Goal: Task Accomplishment & Management: Manage account settings

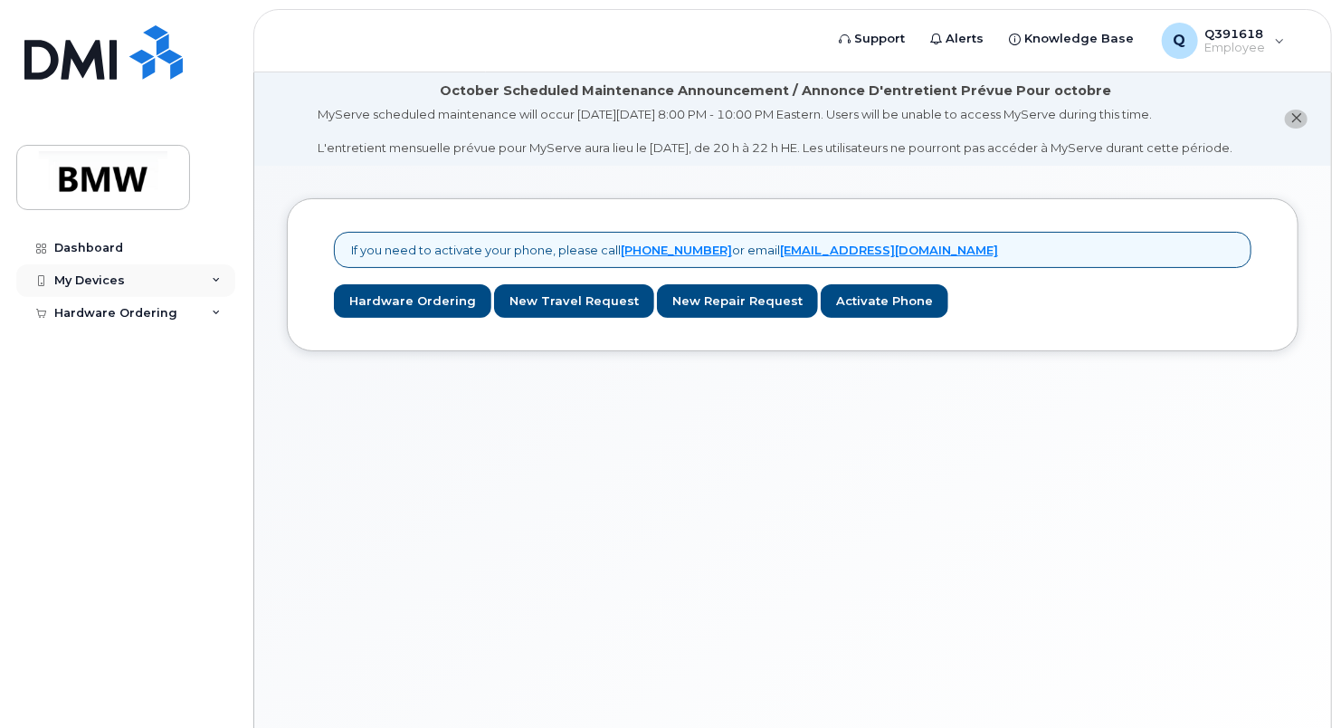
click at [230, 270] on div "My Devices" at bounding box center [125, 280] width 219 height 33
click at [94, 245] on div "Dashboard" at bounding box center [88, 248] width 69 height 14
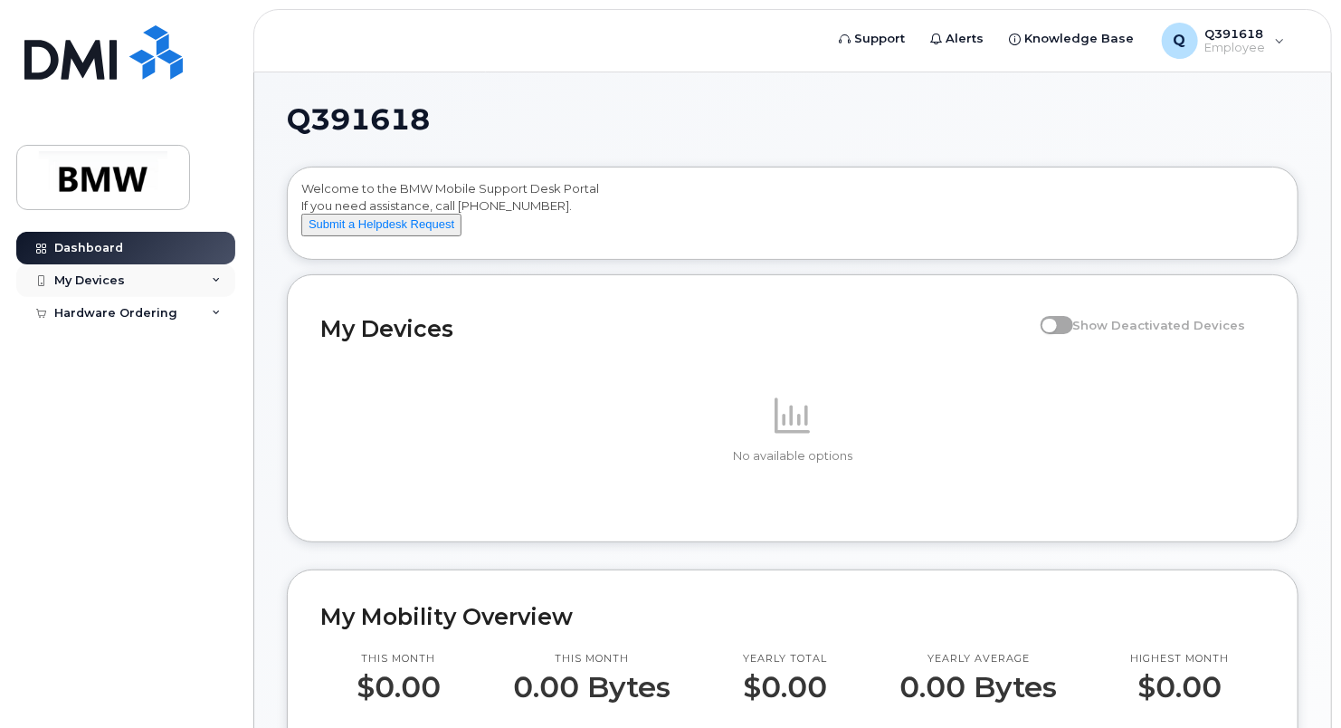
click at [134, 281] on div "My Devices" at bounding box center [125, 280] width 219 height 33
click at [123, 311] on div "Add Device" at bounding box center [98, 314] width 72 height 16
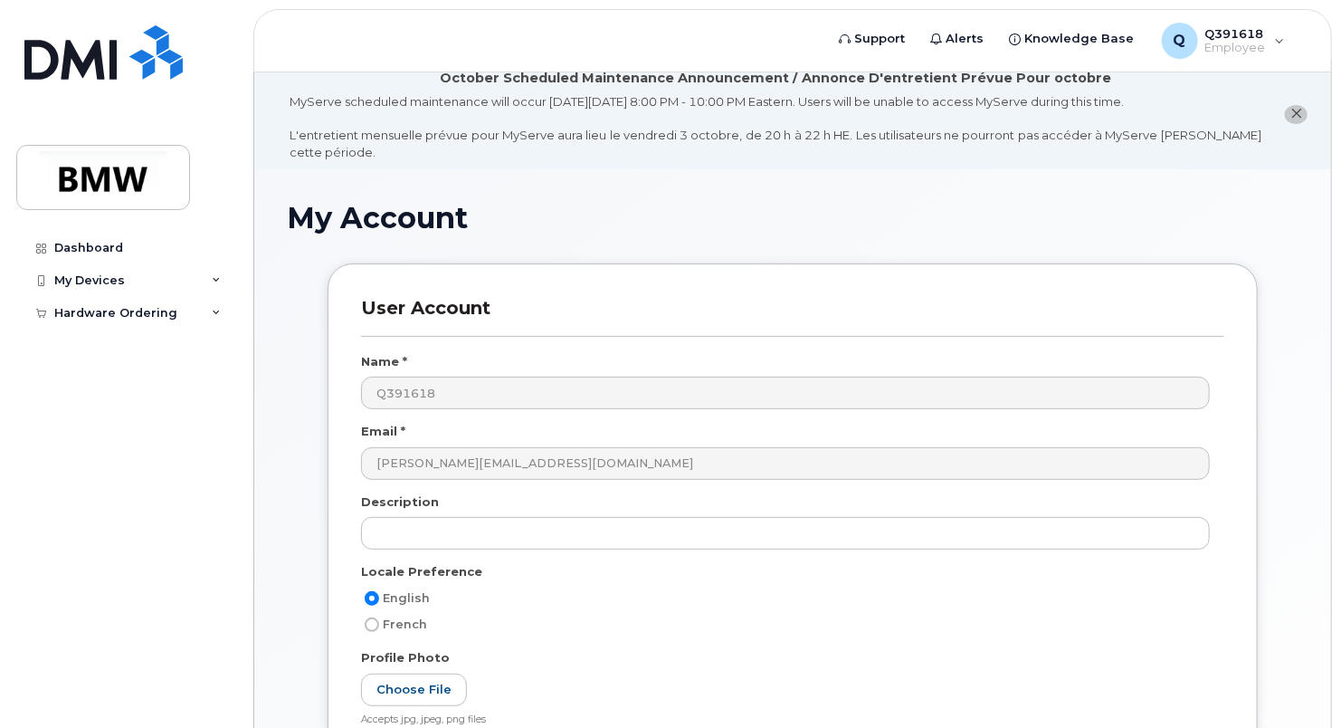
scroll to position [375, 0]
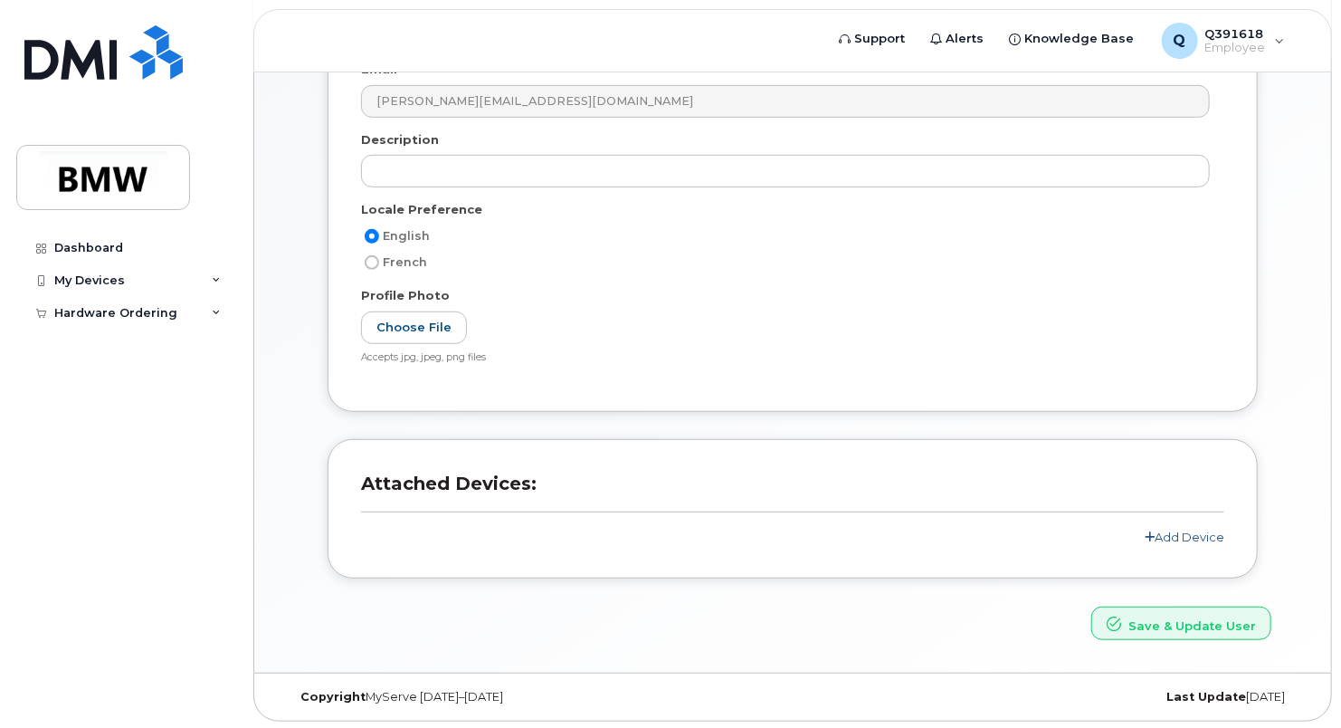
click at [1169, 532] on link "Add Device" at bounding box center [1185, 536] width 80 height 14
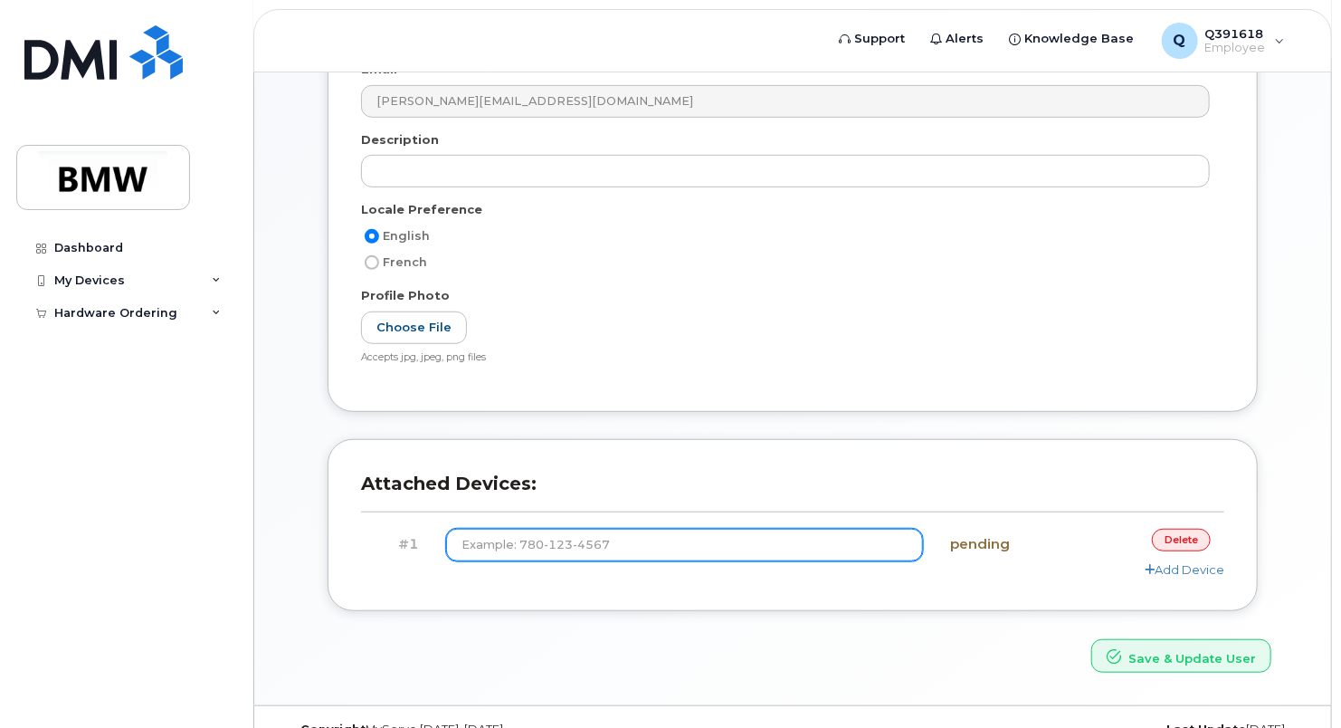
click at [670, 538] on input at bounding box center [684, 545] width 477 height 33
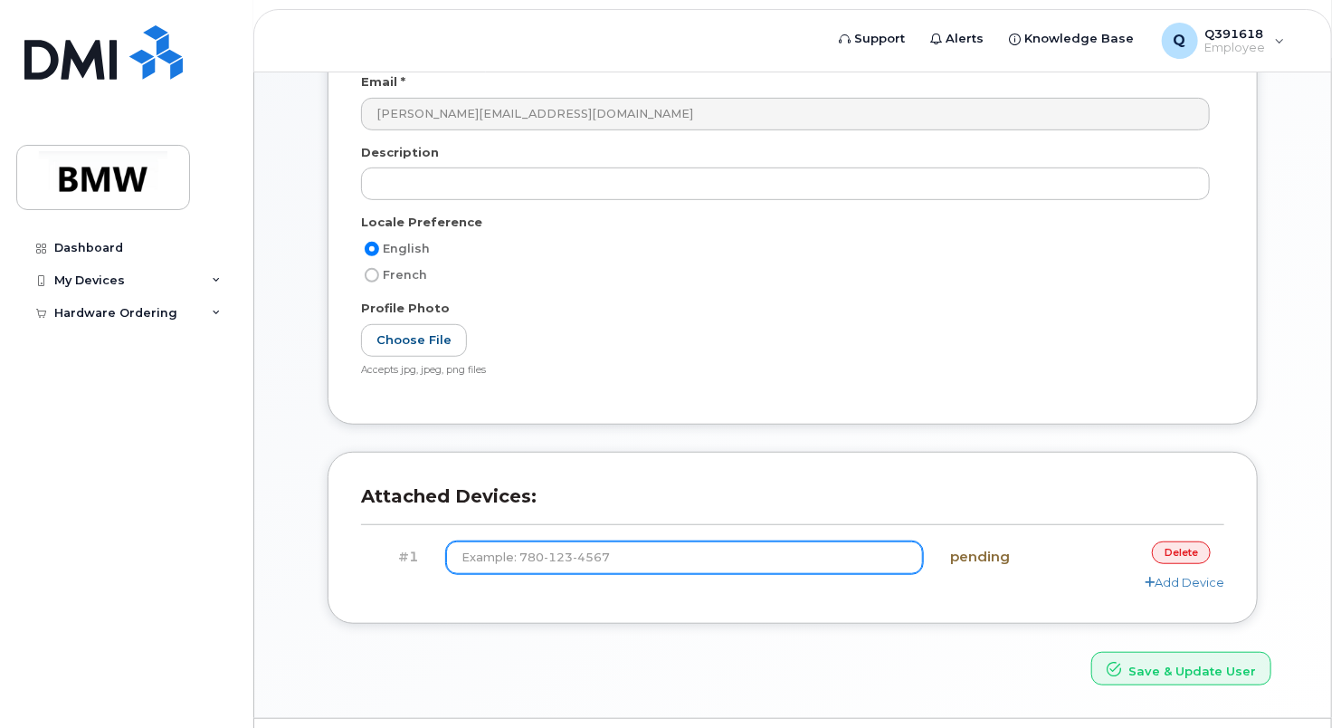
scroll to position [407, 0]
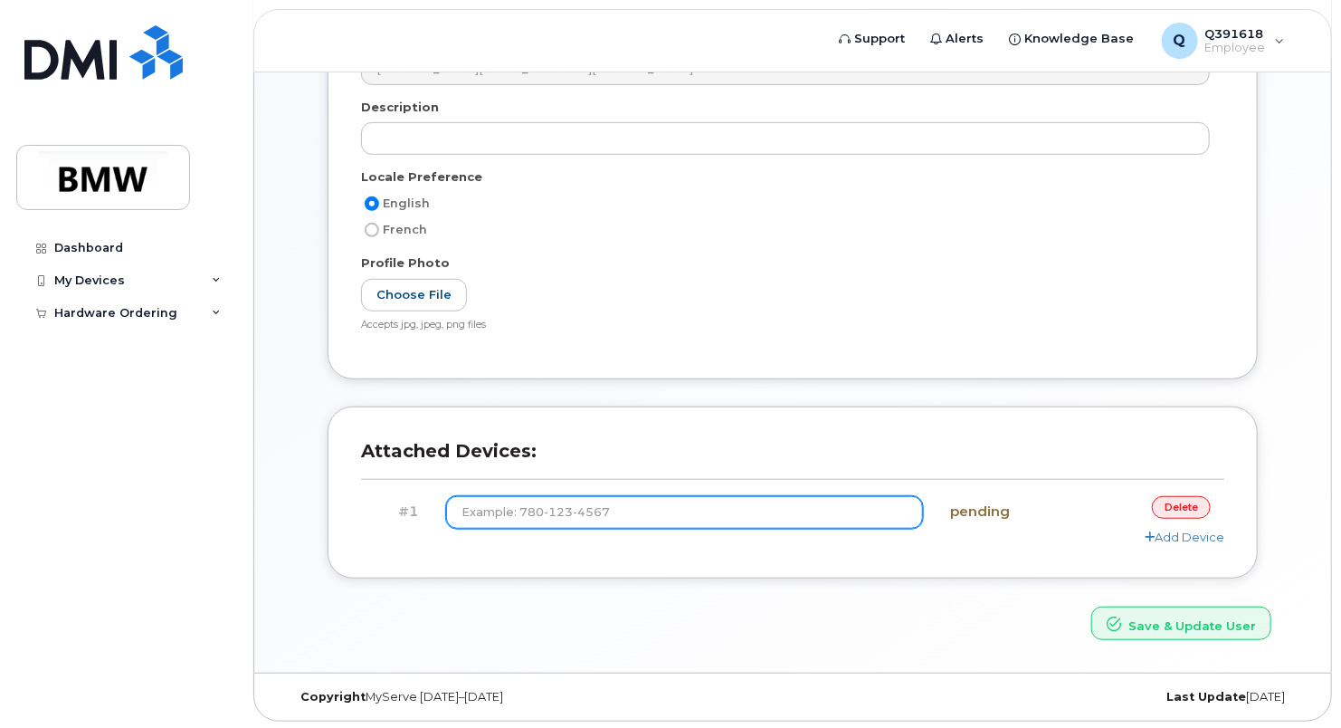
click at [461, 510] on input at bounding box center [684, 512] width 477 height 33
paste input "(864) 922-9697"
click at [463, 510] on input "(864) 922-9697" at bounding box center [684, 512] width 477 height 33
click at [494, 510] on input "(864) 922-9697" at bounding box center [684, 512] width 477 height 33
click at [529, 508] on input "(864) 922-9697" at bounding box center [684, 512] width 477 height 33
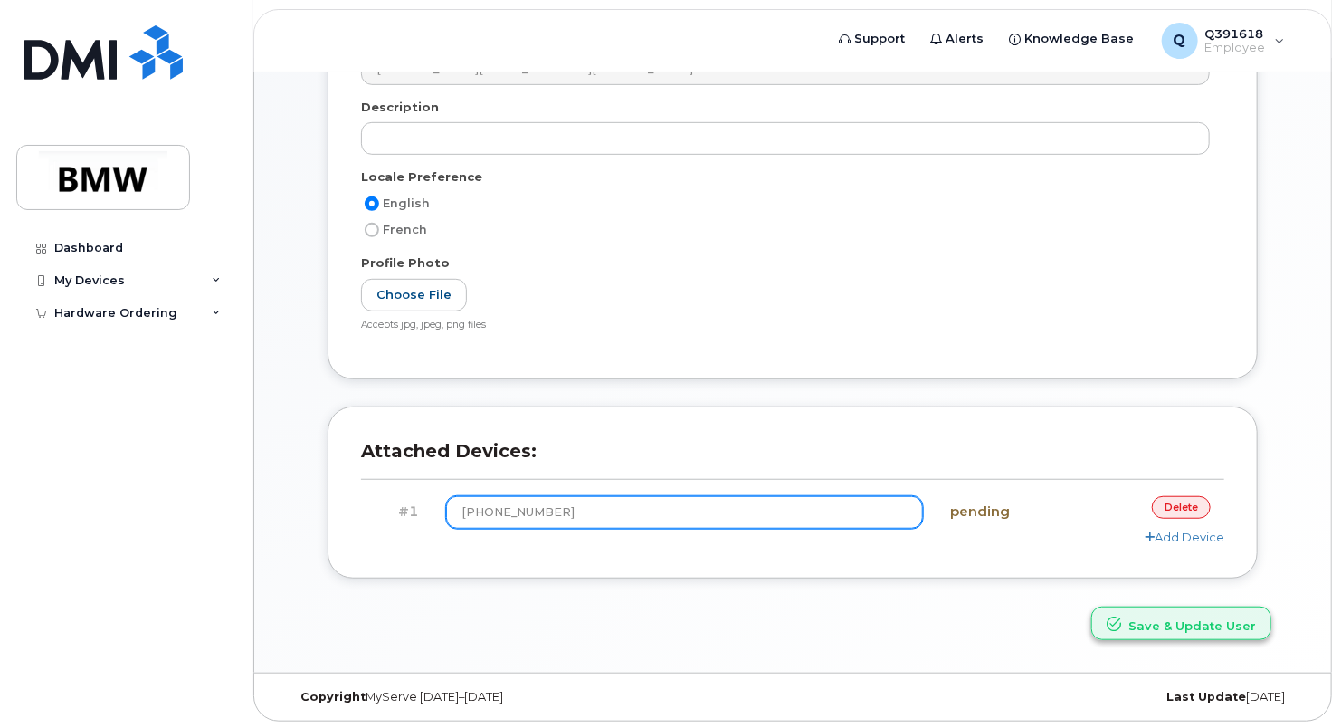
type input "(864) 922-9697"
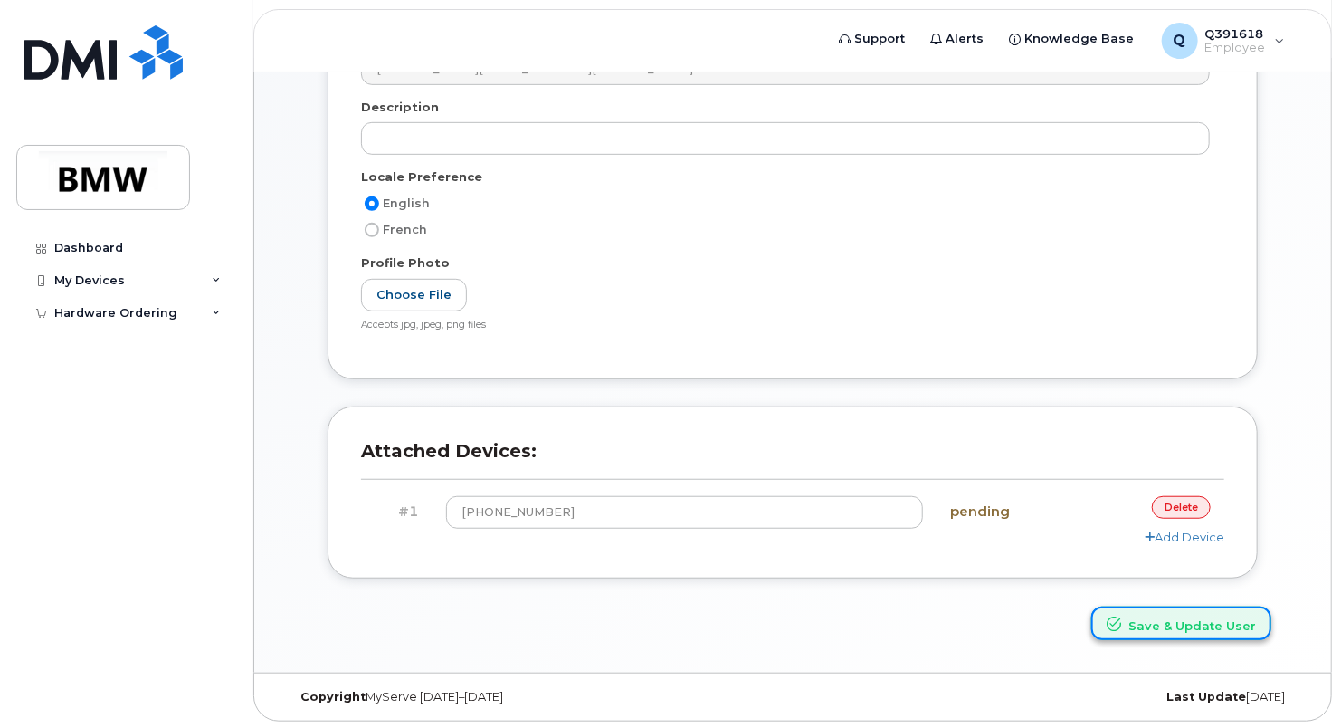
click at [1155, 625] on button "Save & Update User" at bounding box center [1182, 622] width 180 height 33
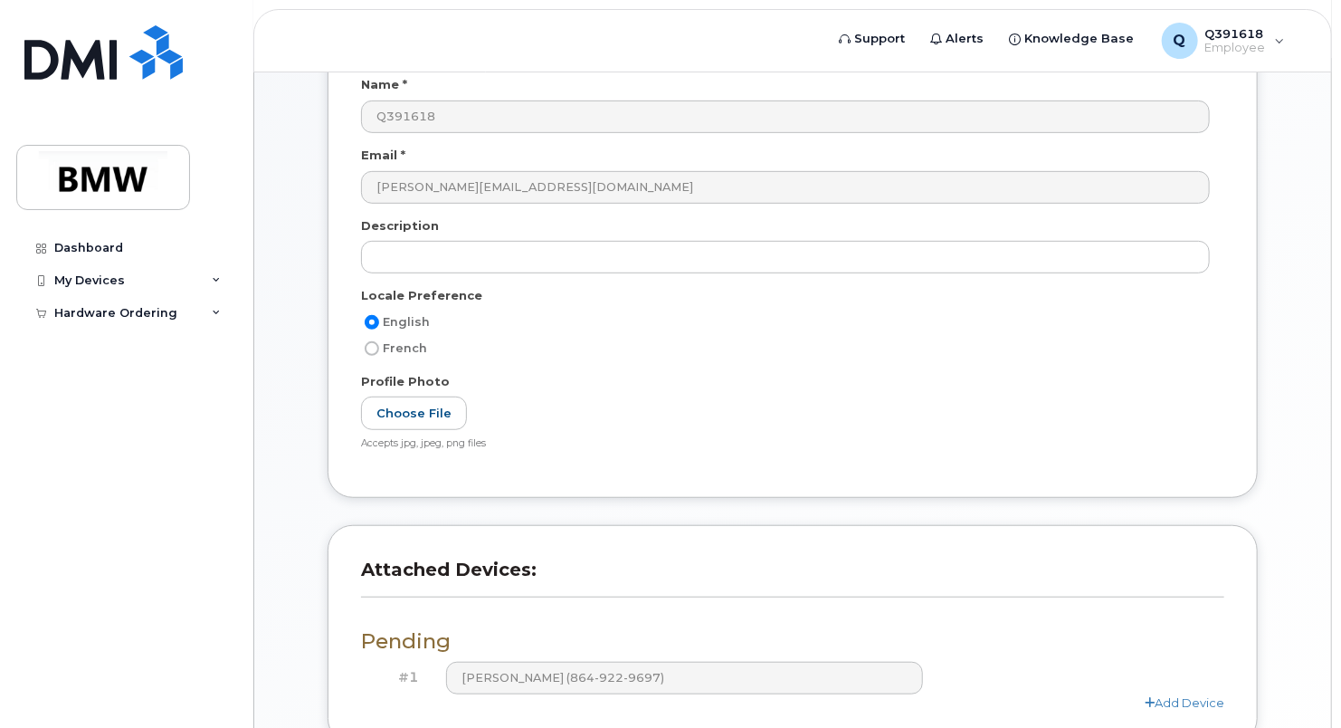
scroll to position [532, 0]
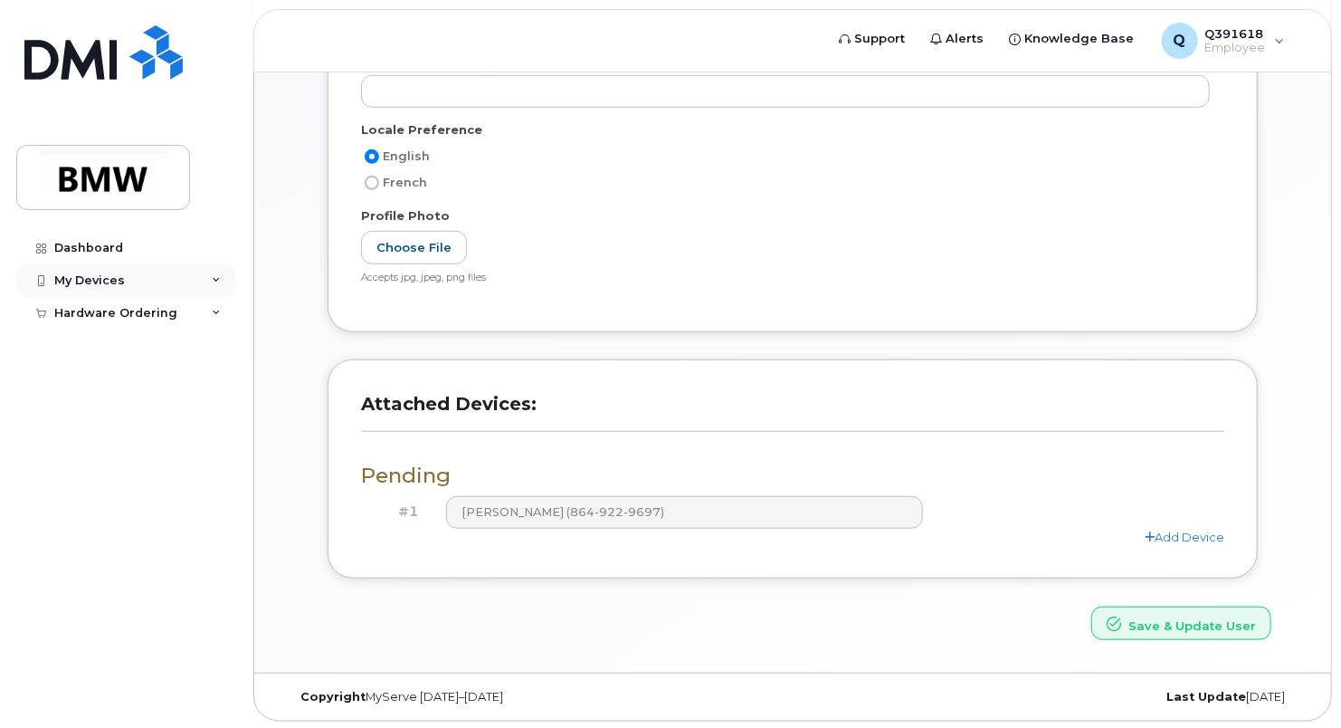
click at [141, 282] on div "My Devices" at bounding box center [125, 280] width 219 height 33
click at [141, 373] on div "Dashboard My Devices Add Device Hardware Ordering New Order" at bounding box center [128, 466] width 224 height 469
click at [80, 252] on div "Dashboard" at bounding box center [88, 248] width 69 height 14
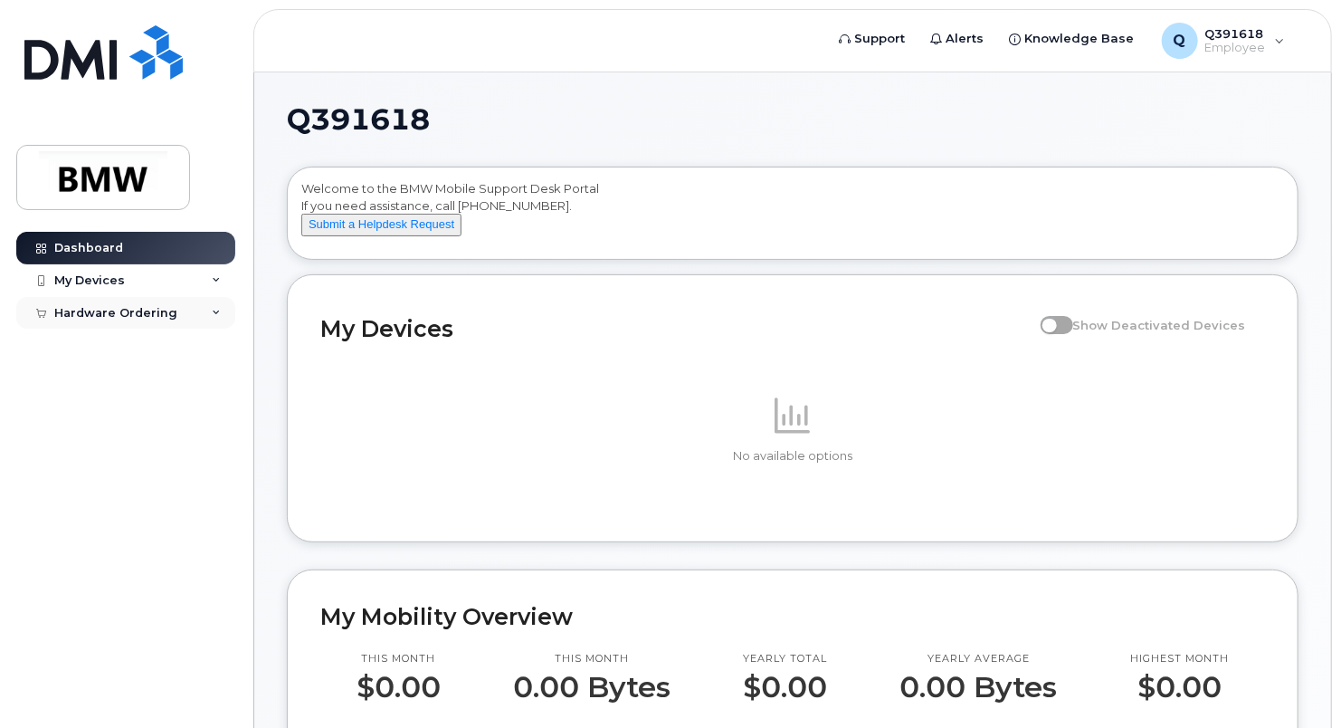
click at [149, 315] on div "Hardware Ordering" at bounding box center [115, 313] width 123 height 14
click at [63, 281] on div "My Devices" at bounding box center [89, 280] width 71 height 14
click at [84, 280] on div "My Devices" at bounding box center [89, 280] width 71 height 14
click at [92, 277] on div "My Devices" at bounding box center [89, 280] width 71 height 14
click at [88, 245] on div "Dashboard" at bounding box center [88, 248] width 69 height 14
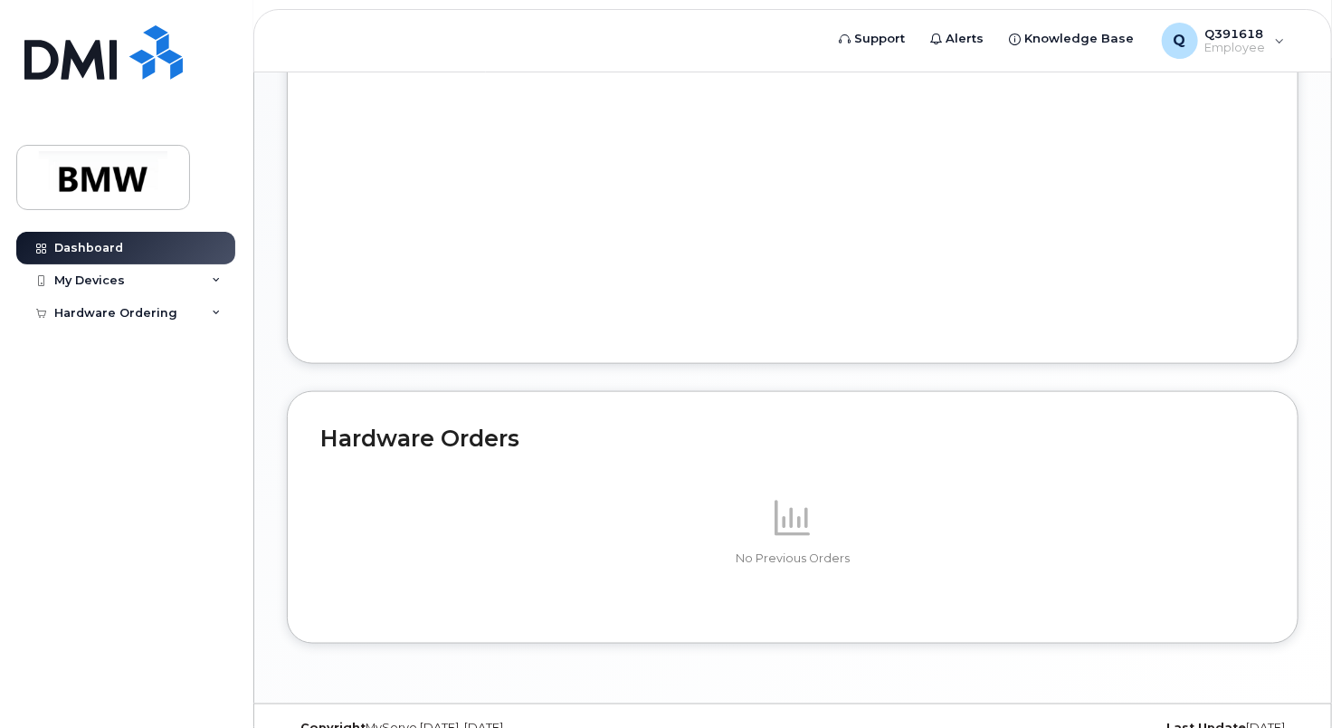
scroll to position [956, 0]
